Goal: Information Seeking & Learning: Learn about a topic

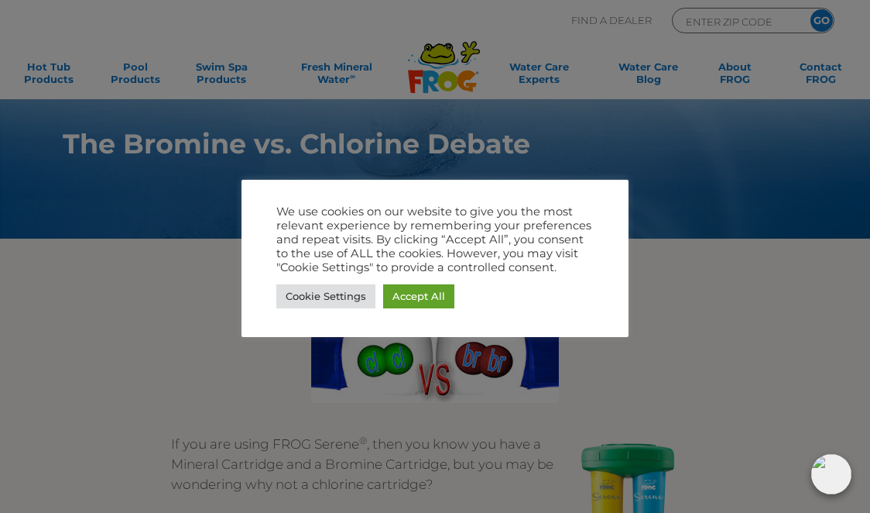
click at [420, 306] on link "Accept All" at bounding box center [418, 296] width 71 height 24
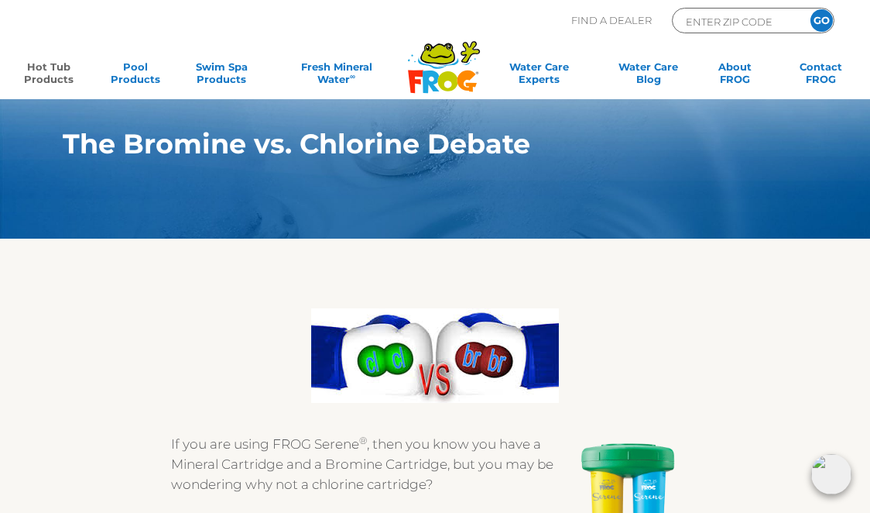
click at [35, 74] on link "Hot Tub Products" at bounding box center [48, 75] width 67 height 31
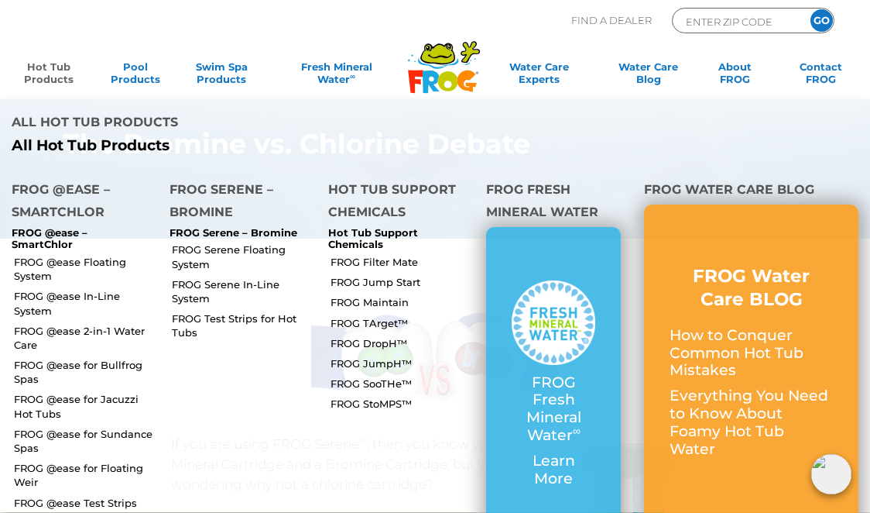
click at [39, 255] on link "FROG @ease Floating System" at bounding box center [86, 269] width 144 height 28
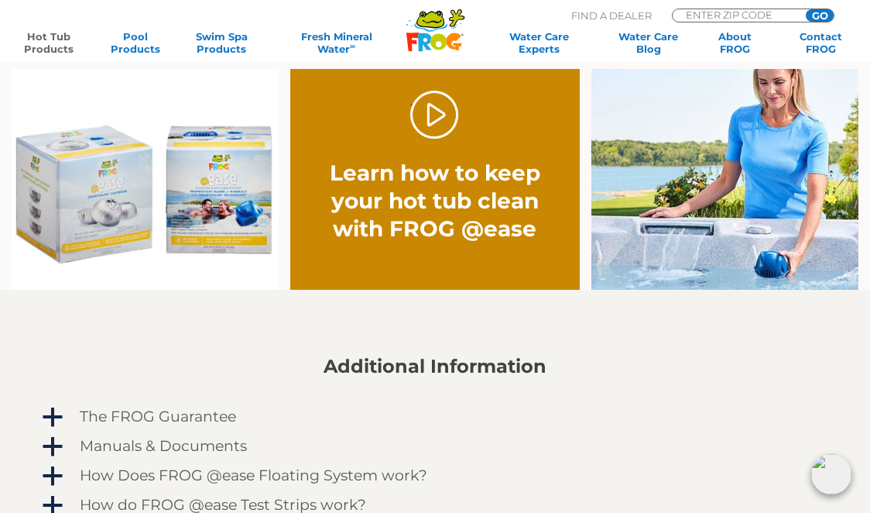
scroll to position [1013, 0]
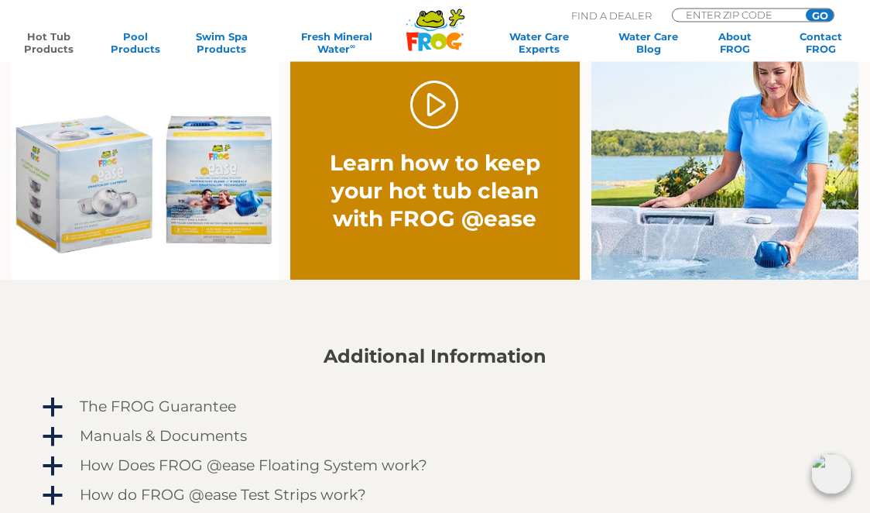
click at [431, 124] on link "." at bounding box center [434, 105] width 49 height 49
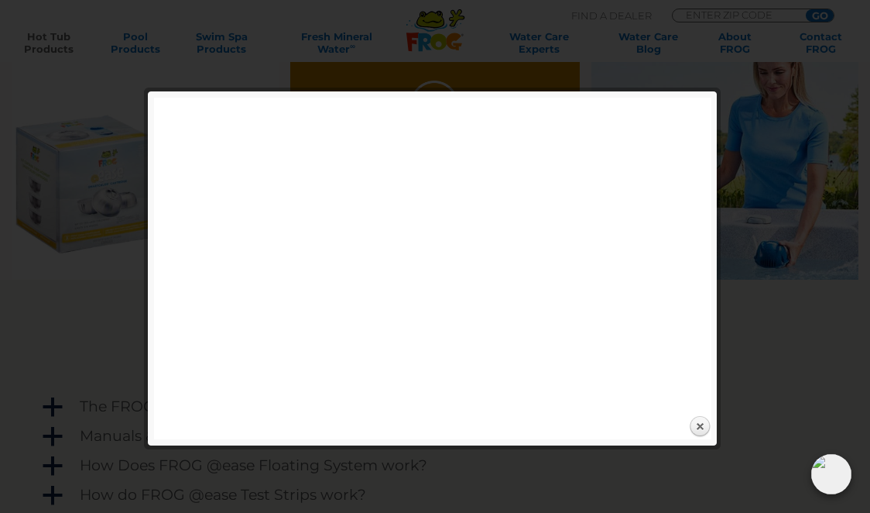
click at [709, 424] on link "Close" at bounding box center [699, 426] width 23 height 23
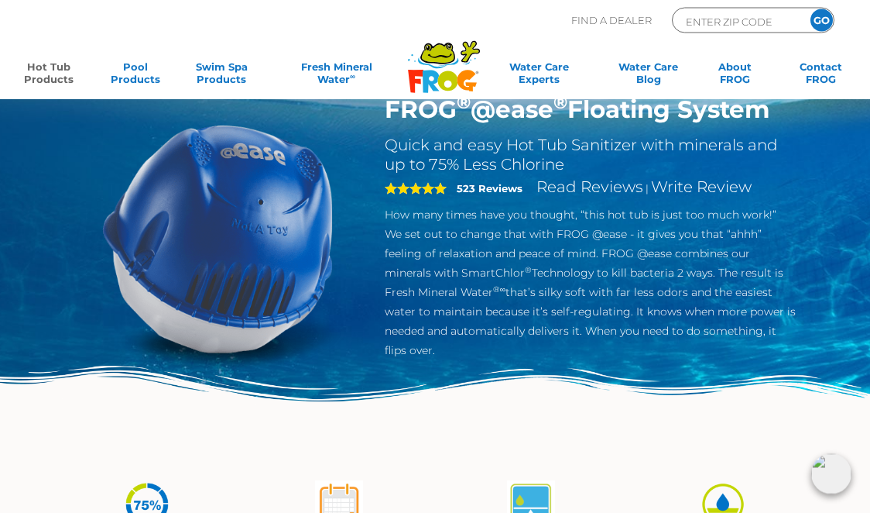
scroll to position [0, 0]
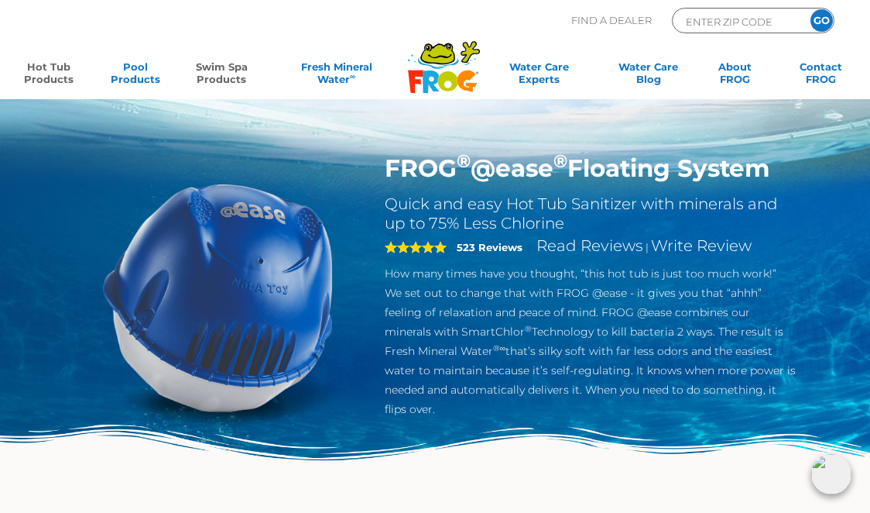
click at [231, 67] on link "Swim Spa Products" at bounding box center [221, 75] width 67 height 31
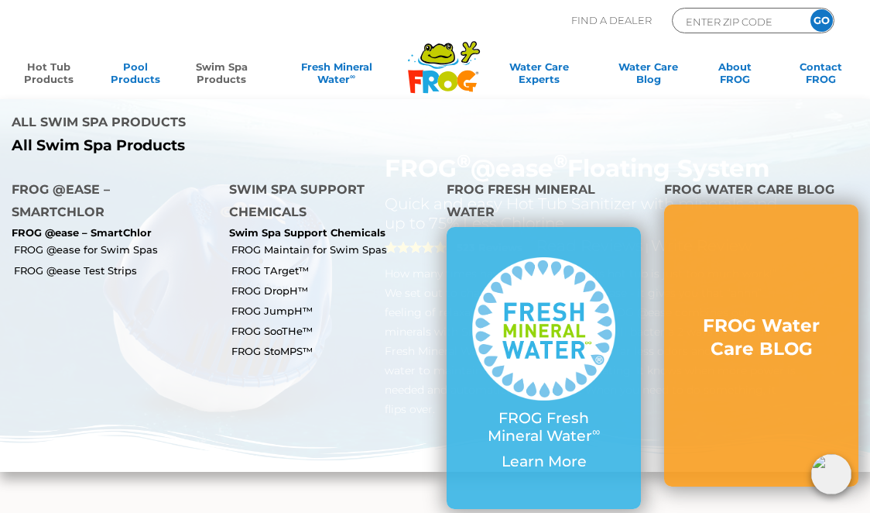
click at [361, 242] on link "FROG Maintain for Swim Spas" at bounding box center [334, 249] width 204 height 14
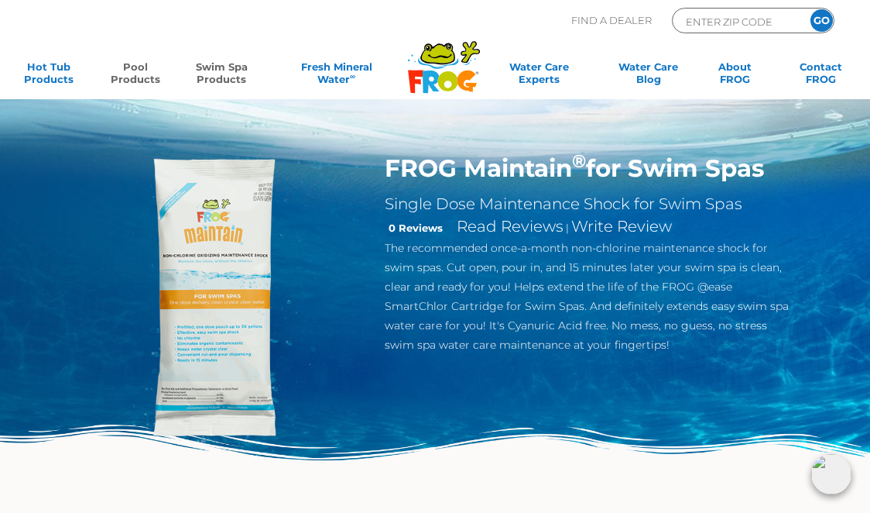
click at [145, 62] on link "Pool Products" at bounding box center [135, 75] width 67 height 31
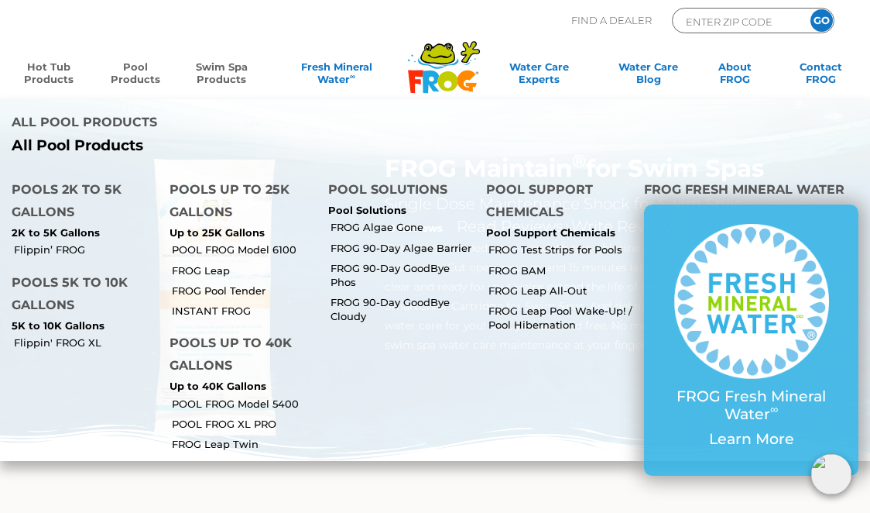
click at [57, 70] on link "Hot Tub Products" at bounding box center [48, 75] width 67 height 31
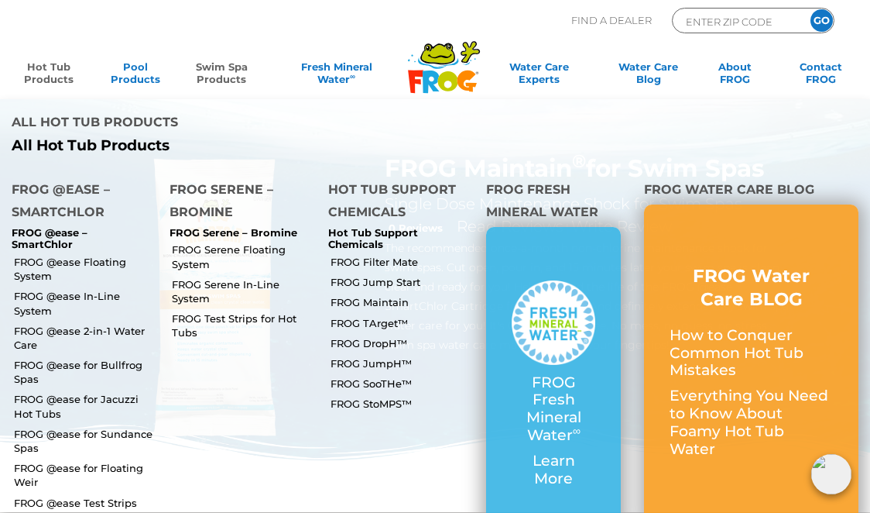
click at [111, 255] on link "FROG @ease Floating System" at bounding box center [86, 269] width 144 height 28
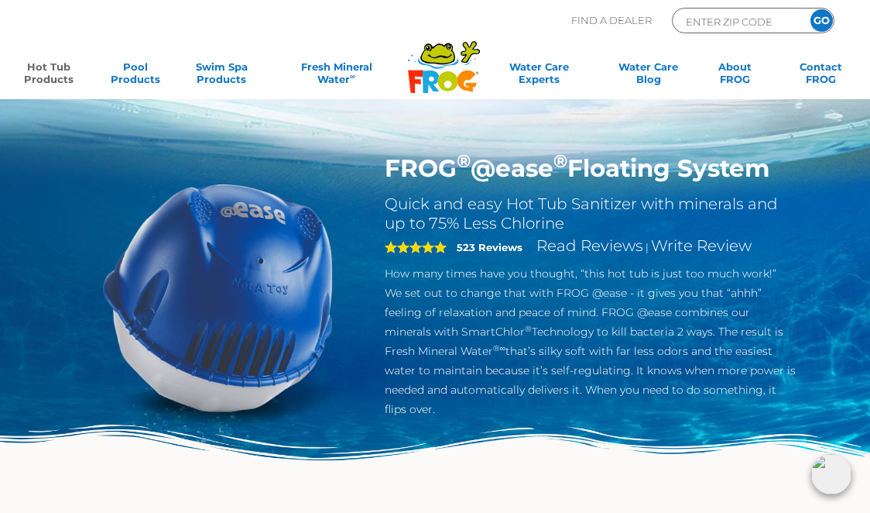
click at [40, 67] on link "Hot Tub Products" at bounding box center [48, 75] width 67 height 31
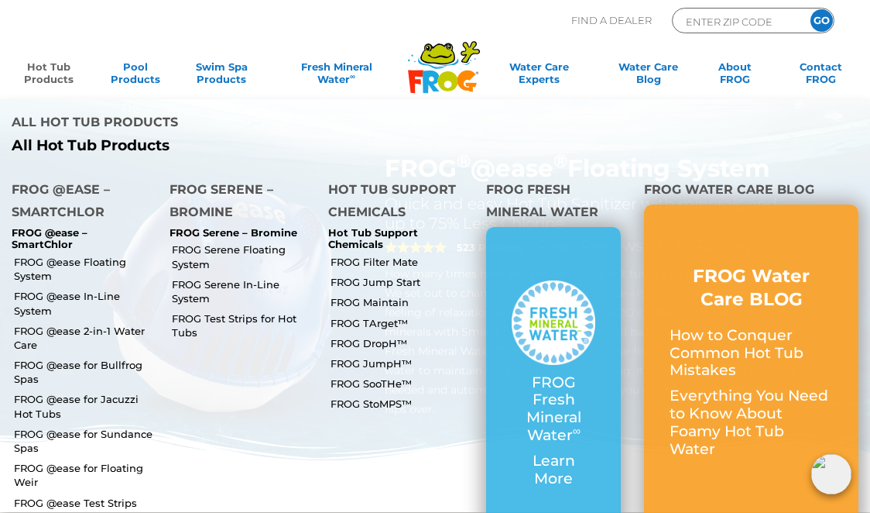
click at [26, 324] on link "FROG @ease 2-in-1 Water Care" at bounding box center [86, 338] width 144 height 28
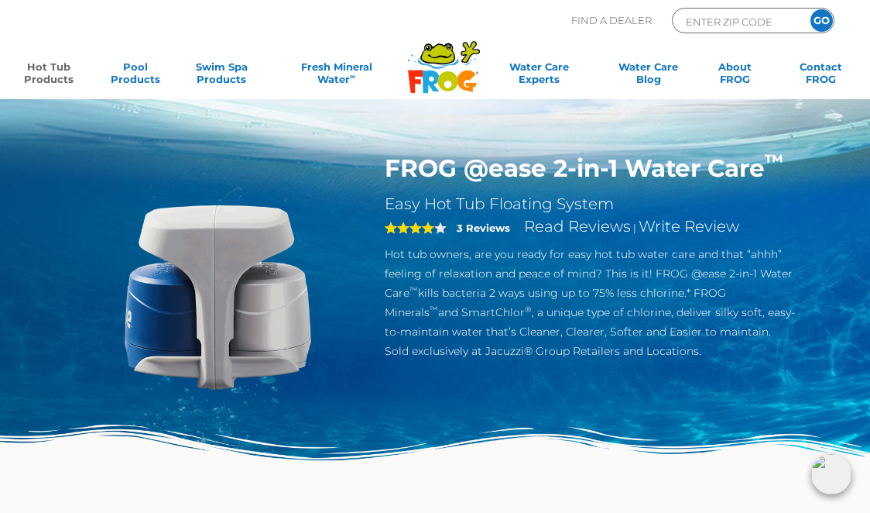
click at [45, 76] on link "Hot Tub Products" at bounding box center [48, 75] width 67 height 31
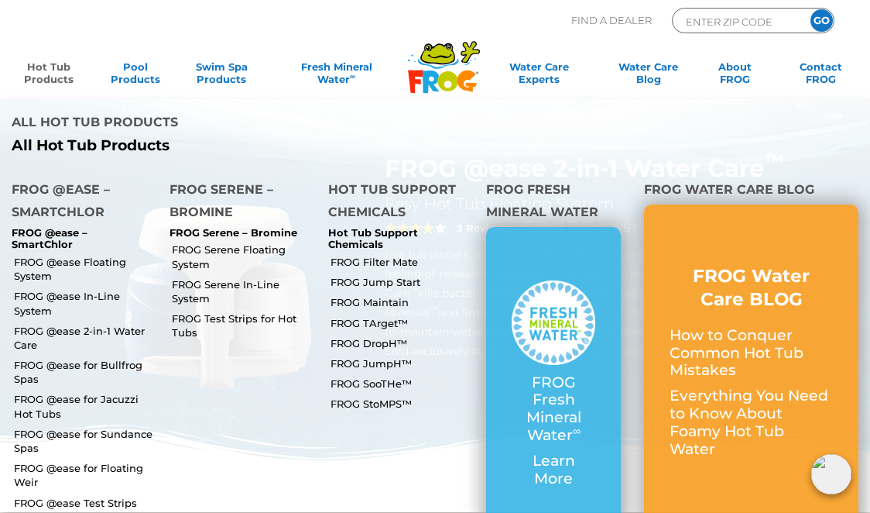
click at [26, 358] on link "FROG @ease for Bullfrog Spas" at bounding box center [86, 372] width 144 height 28
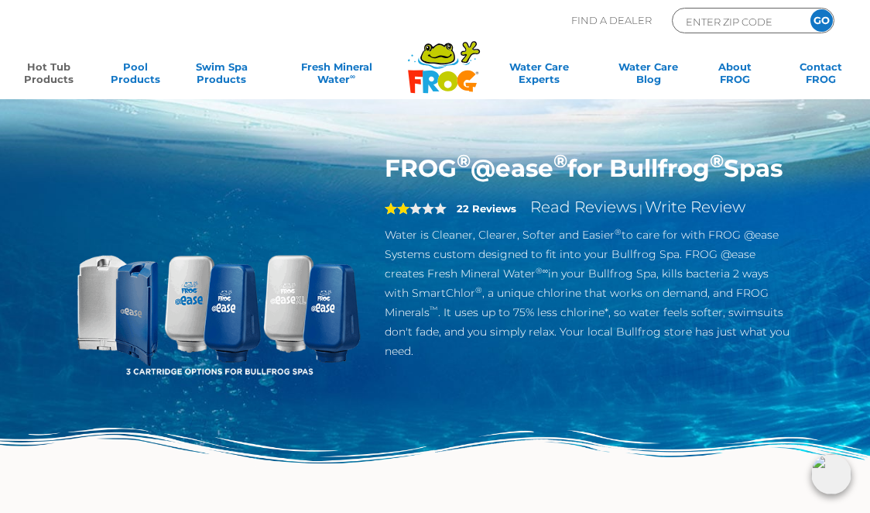
click at [58, 86] on link "Hot Tub Products" at bounding box center [48, 75] width 67 height 31
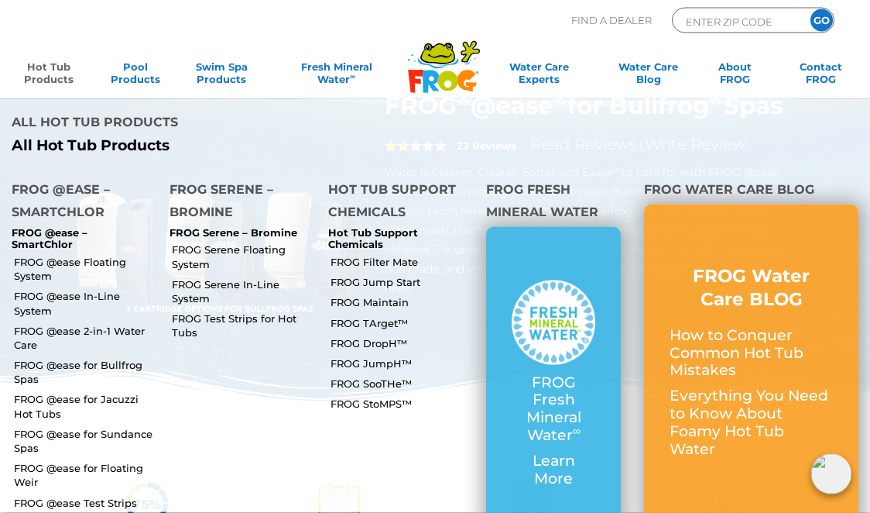
scroll to position [59, 0]
click at [39, 227] on p "FROG @ease – SmartChlor" at bounding box center [79, 239] width 135 height 24
click at [184, 242] on link "FROG Serene Floating System" at bounding box center [244, 256] width 144 height 28
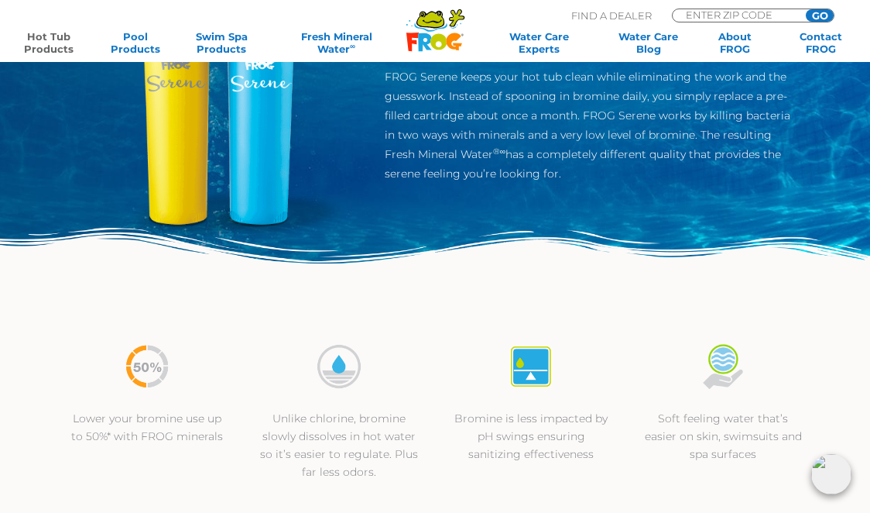
scroll to position [196, 0]
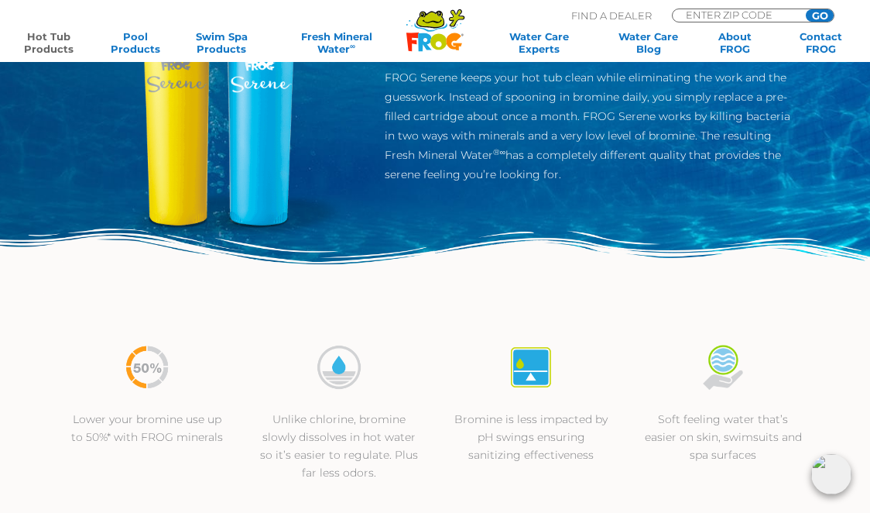
click at [760, 17] on input "ENTER ZIP CODE" at bounding box center [736, 14] width 105 height 11
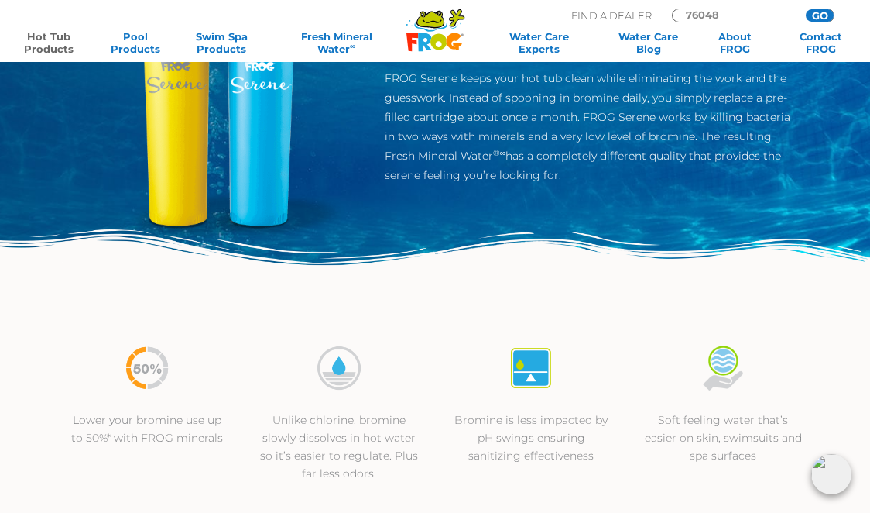
type input "76048"
click at [828, 9] on input "GO" at bounding box center [820, 15] width 28 height 12
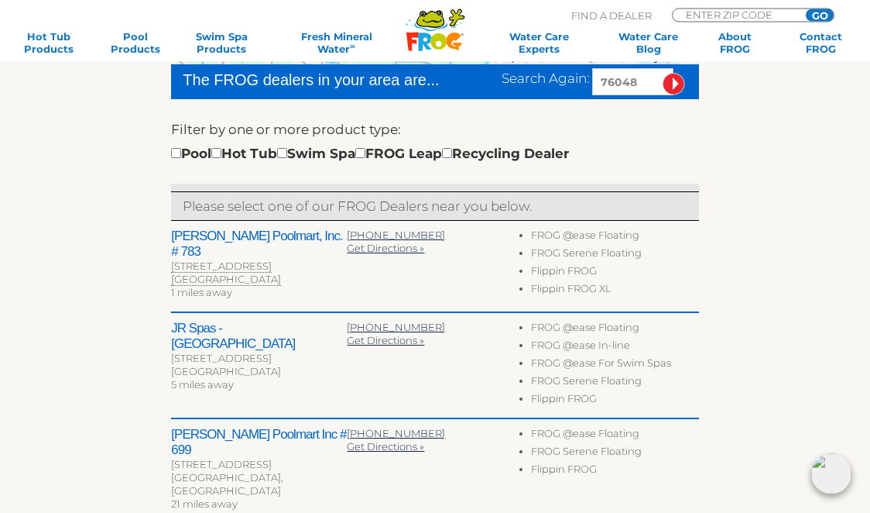
scroll to position [420, 0]
click at [592, 265] on li "Flippin FROG" at bounding box center [615, 273] width 168 height 18
click at [578, 277] on li "Flippin FROG" at bounding box center [615, 273] width 168 height 18
click at [595, 248] on li "FROG Serene Floating" at bounding box center [615, 255] width 168 height 18
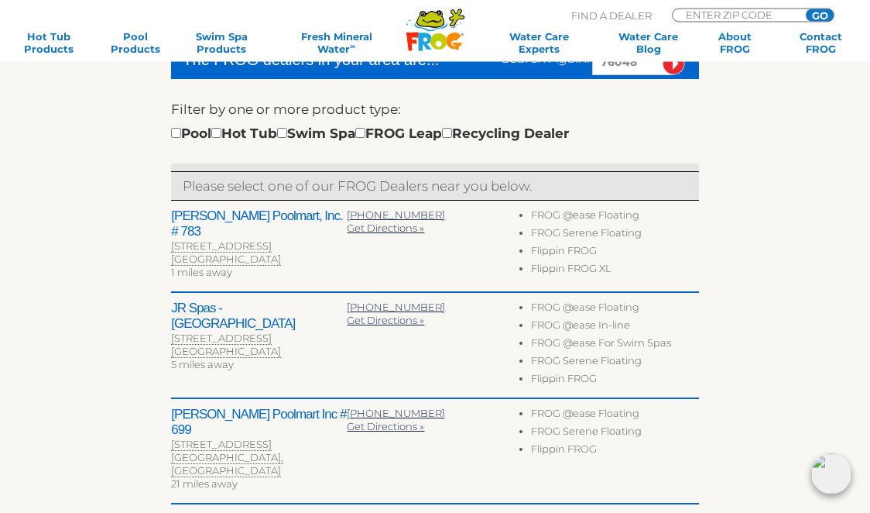
scroll to position [440, 0]
click at [221, 133] on input "checkbox" at bounding box center [216, 133] width 10 height 10
checkbox input "true"
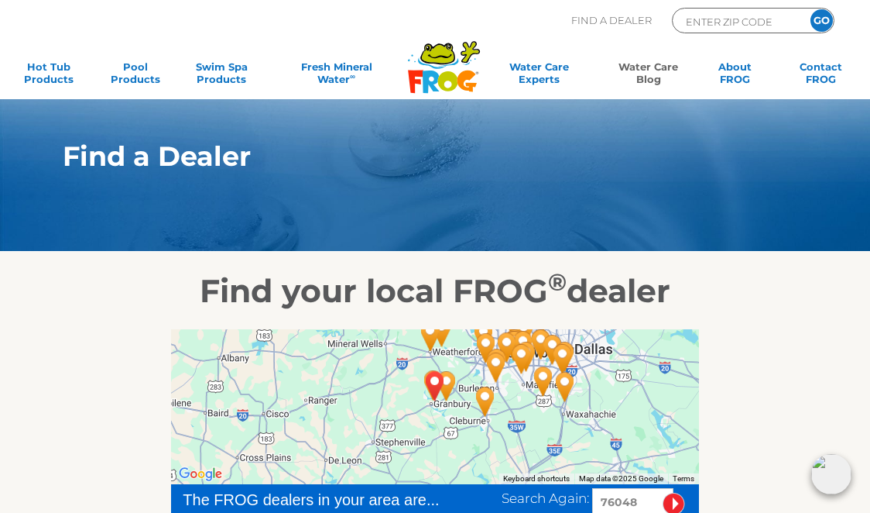
click at [649, 81] on link "Water Care Blog" at bounding box center [648, 75] width 67 height 31
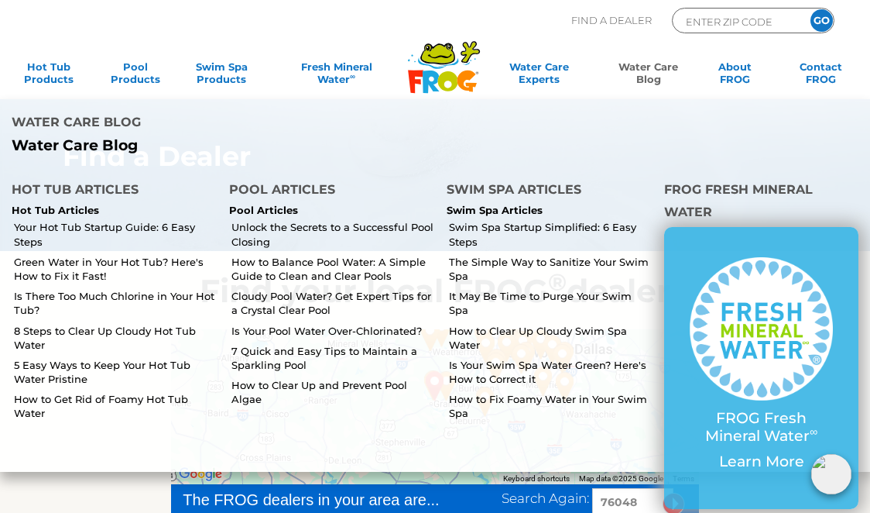
click at [29, 358] on link "5 Easy Ways to Keep Your Hot Tub Water Pristine" at bounding box center [116, 372] width 204 height 28
click at [36, 220] on link "Your Hot Tub Startup Guide: 6 Easy Steps" at bounding box center [116, 234] width 204 height 28
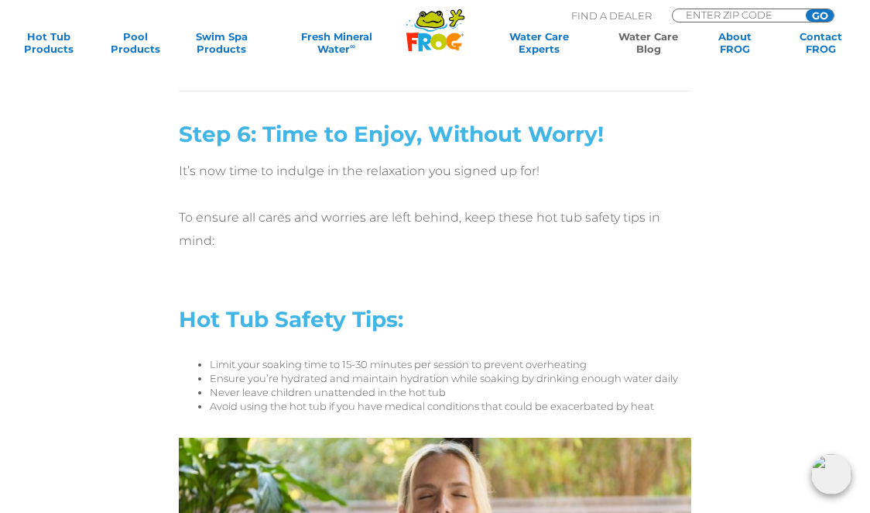
scroll to position [5151, 0]
